Goal: Task Accomplishment & Management: Manage account settings

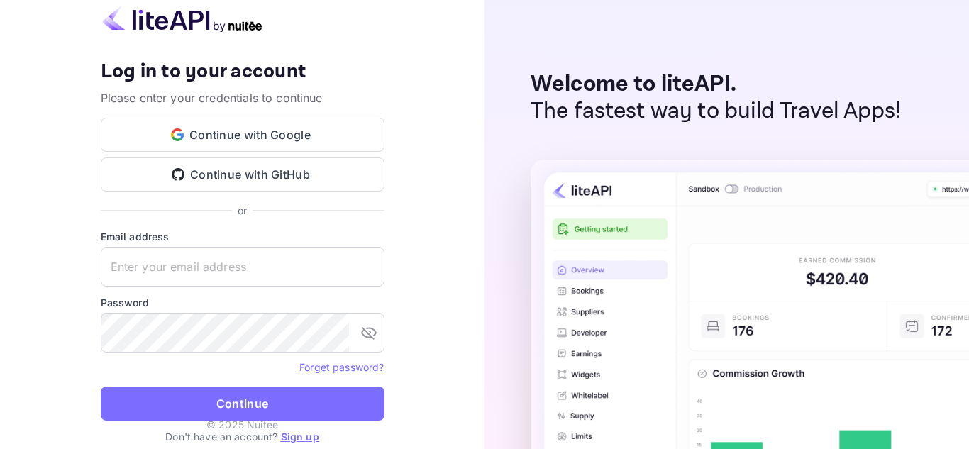
click at [302, 441] on link "Sign up" at bounding box center [300, 437] width 38 height 12
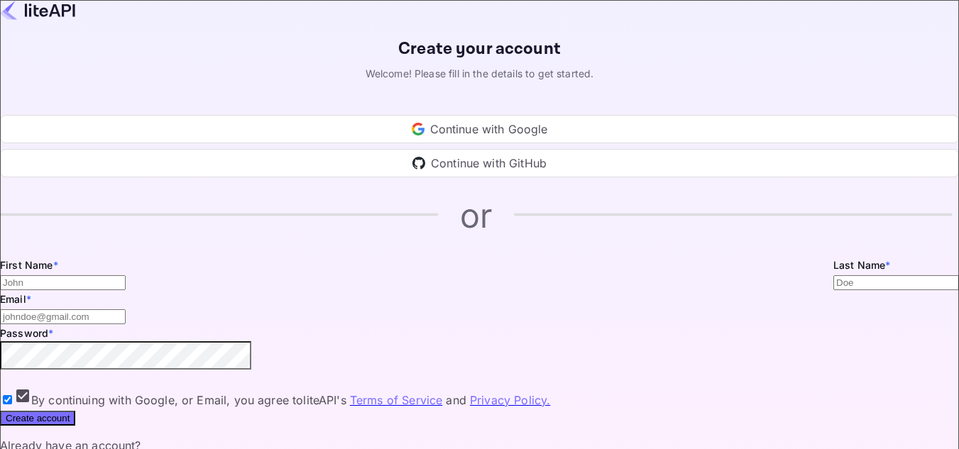
click at [507, 143] on div "Continue with Google" at bounding box center [479, 129] width 959 height 28
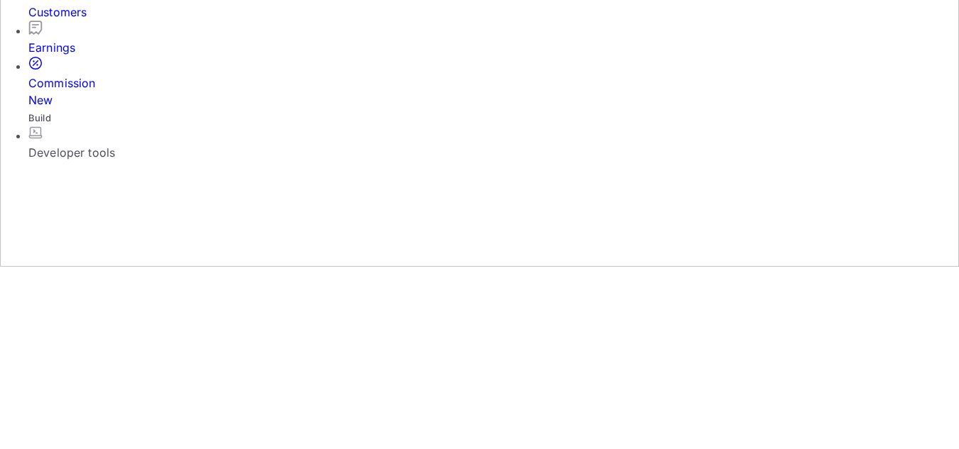
scroll to position [183, 0]
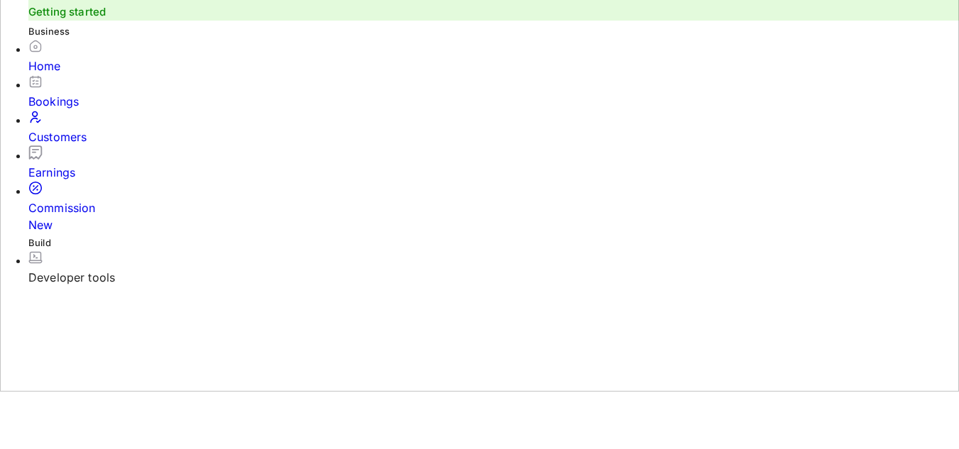
scroll to position [59, 0]
click at [142, 268] on div "Developer tools" at bounding box center [493, 276] width 930 height 17
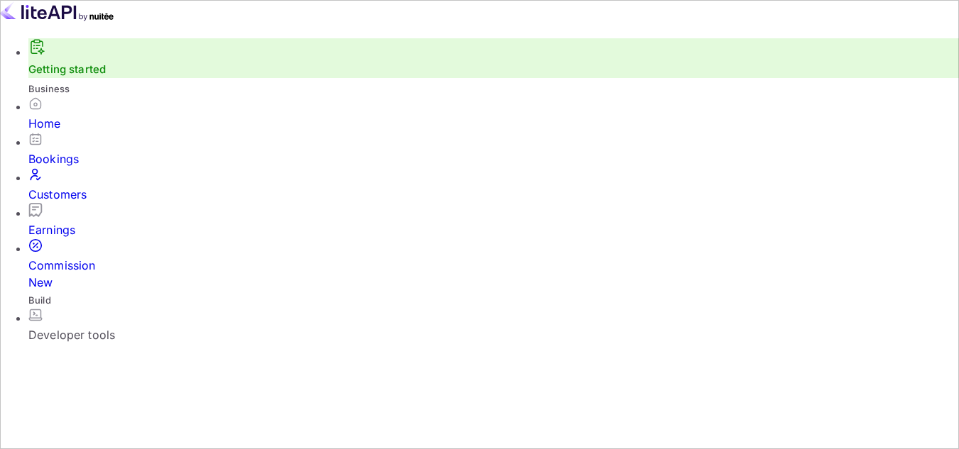
scroll to position [55, 0]
